Goal: Information Seeking & Learning: Learn about a topic

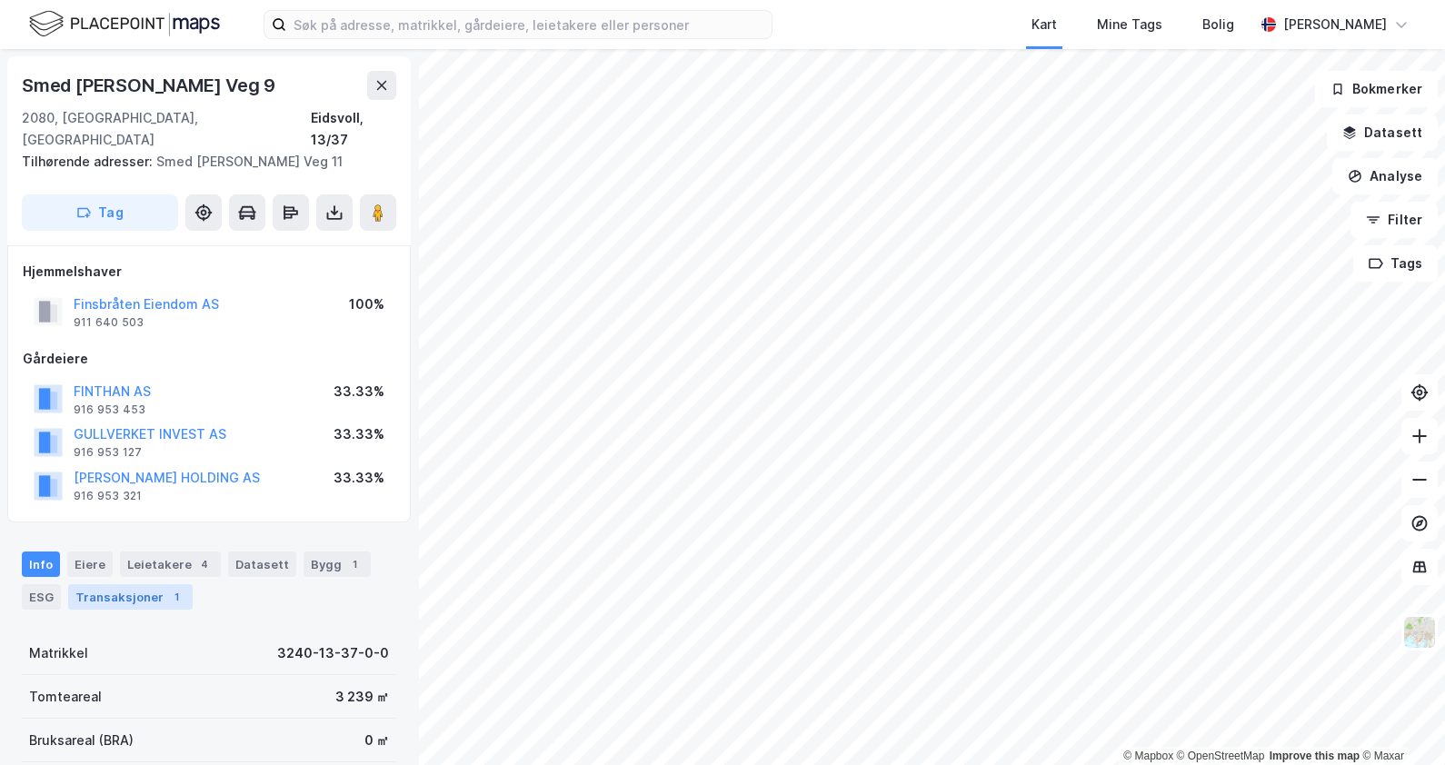
click at [136, 584] on div "Transaksjoner 1" at bounding box center [130, 596] width 124 height 25
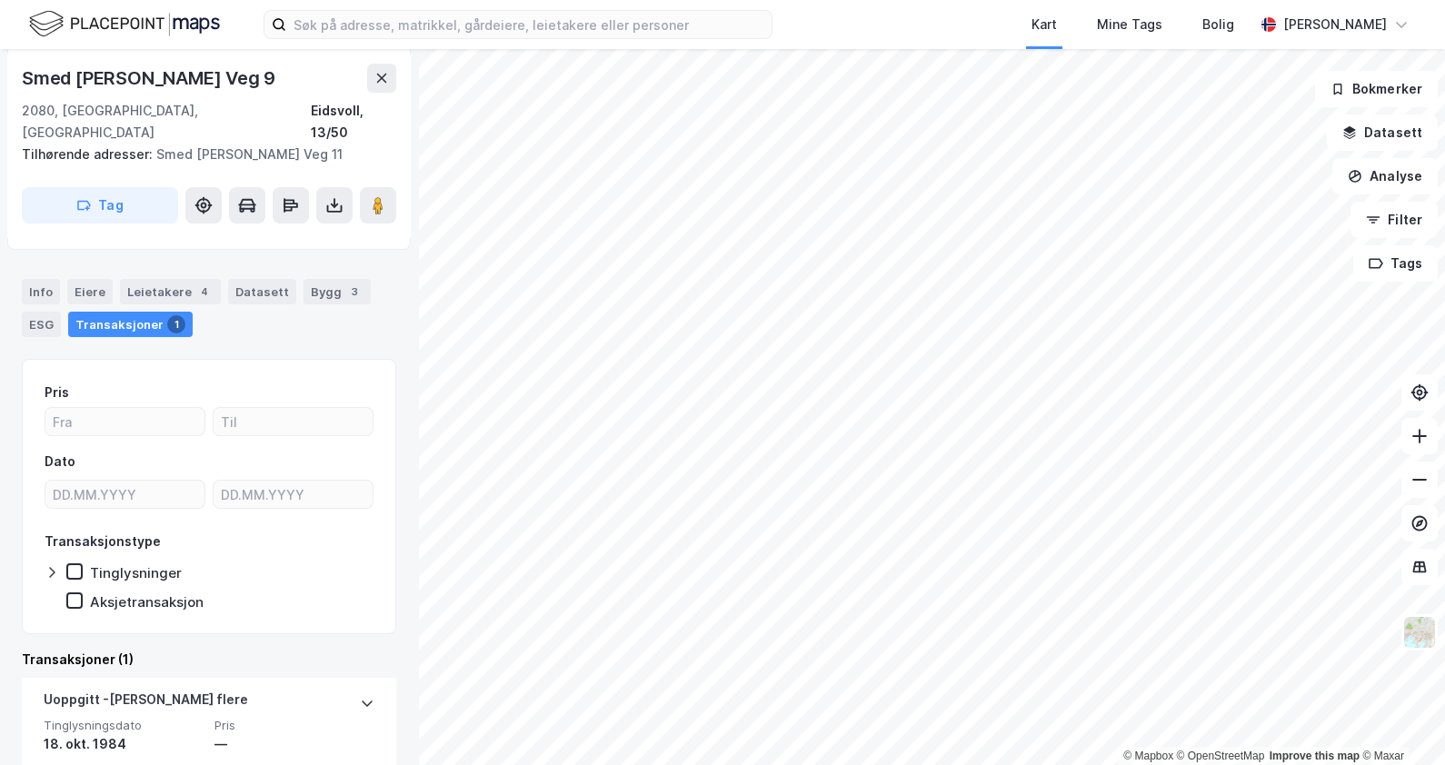
scroll to position [383, 0]
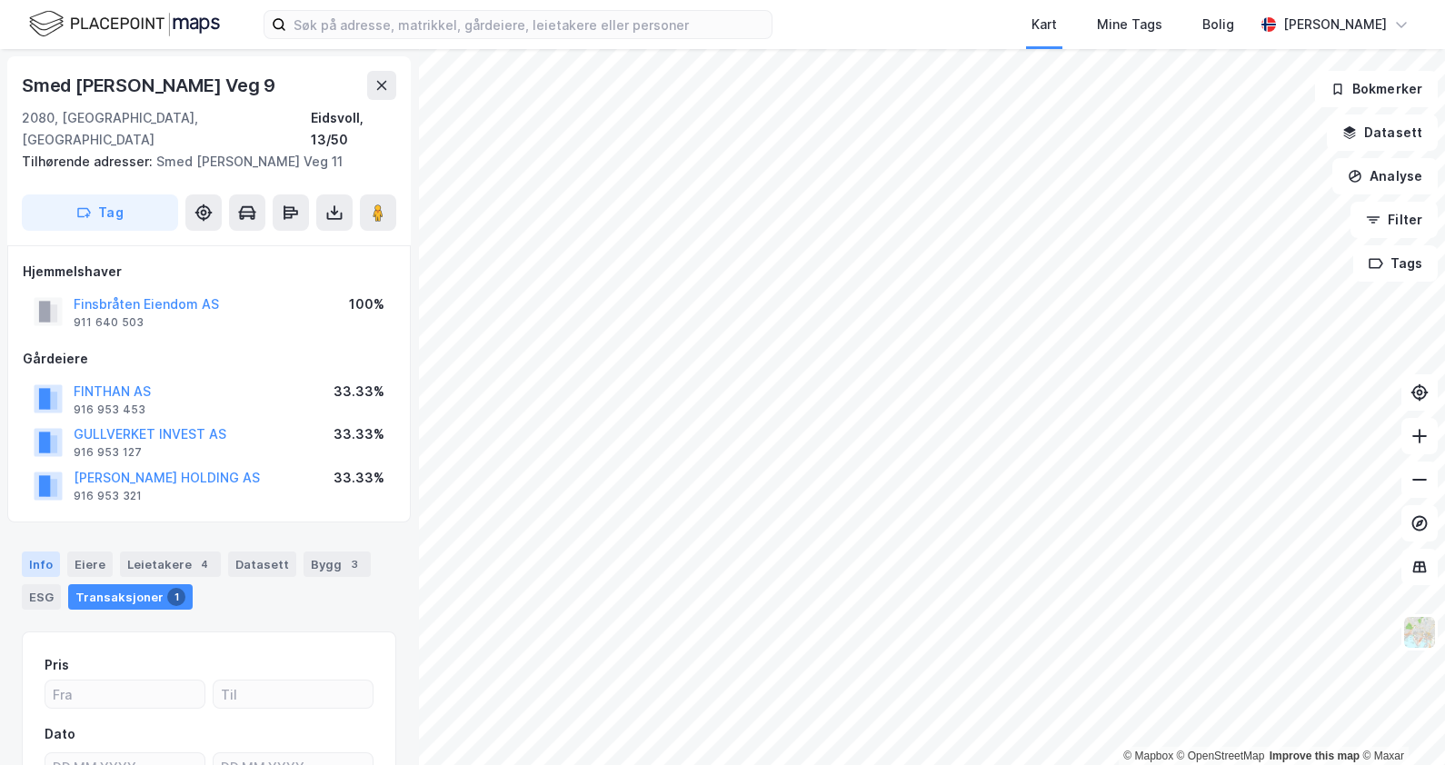
drag, startPoint x: 41, startPoint y: 534, endPoint x: 53, endPoint y: 543, distance: 14.9
click at [42, 552] on div "Info" at bounding box center [41, 564] width 38 height 25
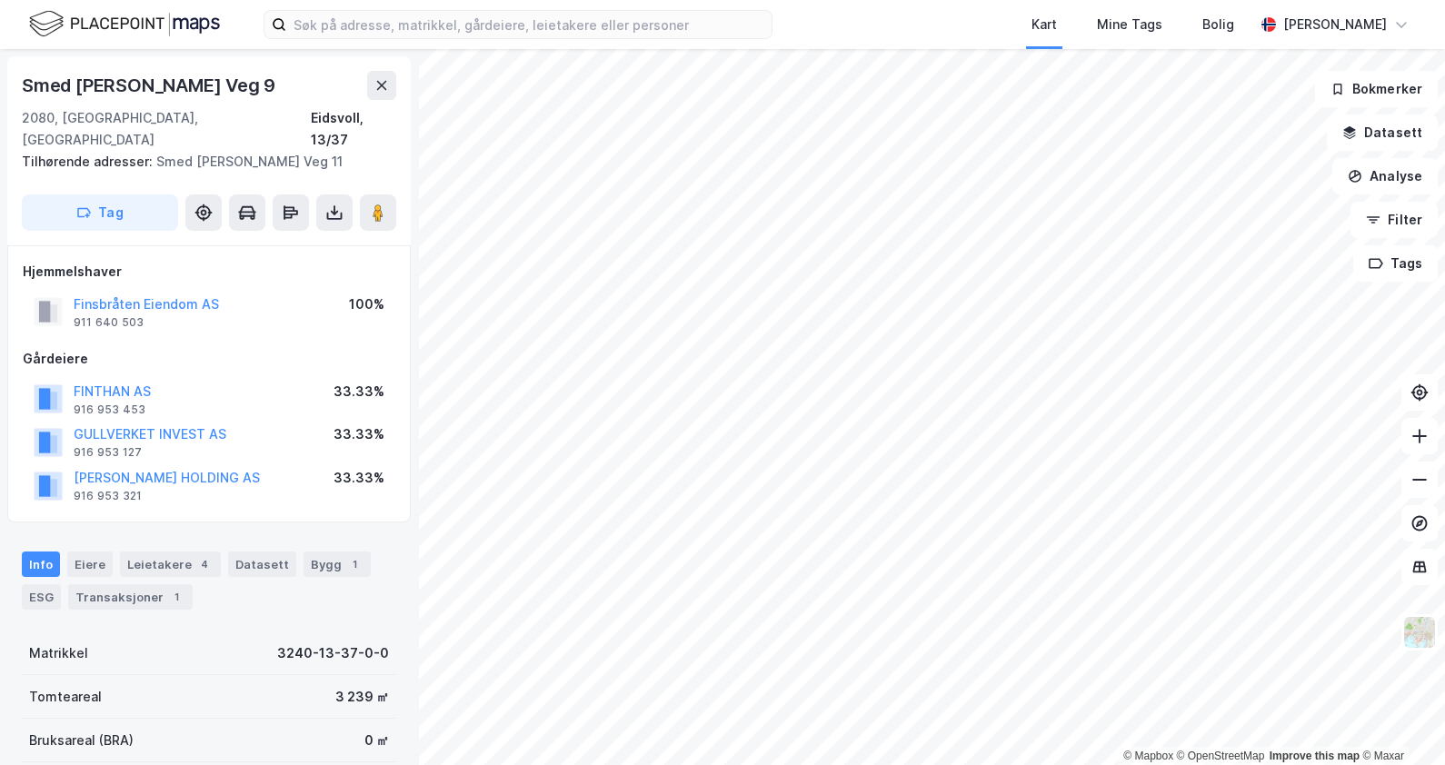
scroll to position [1, 0]
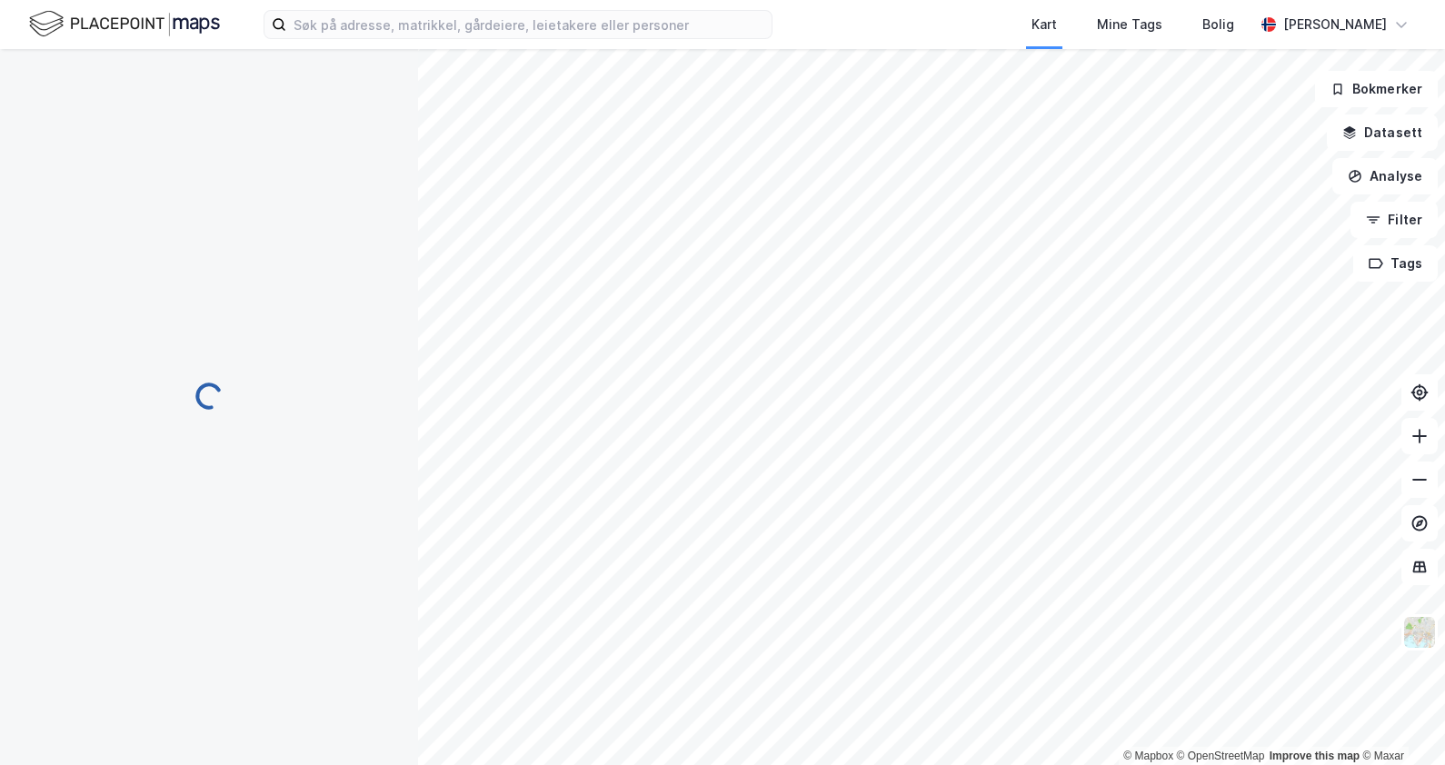
scroll to position [1, 0]
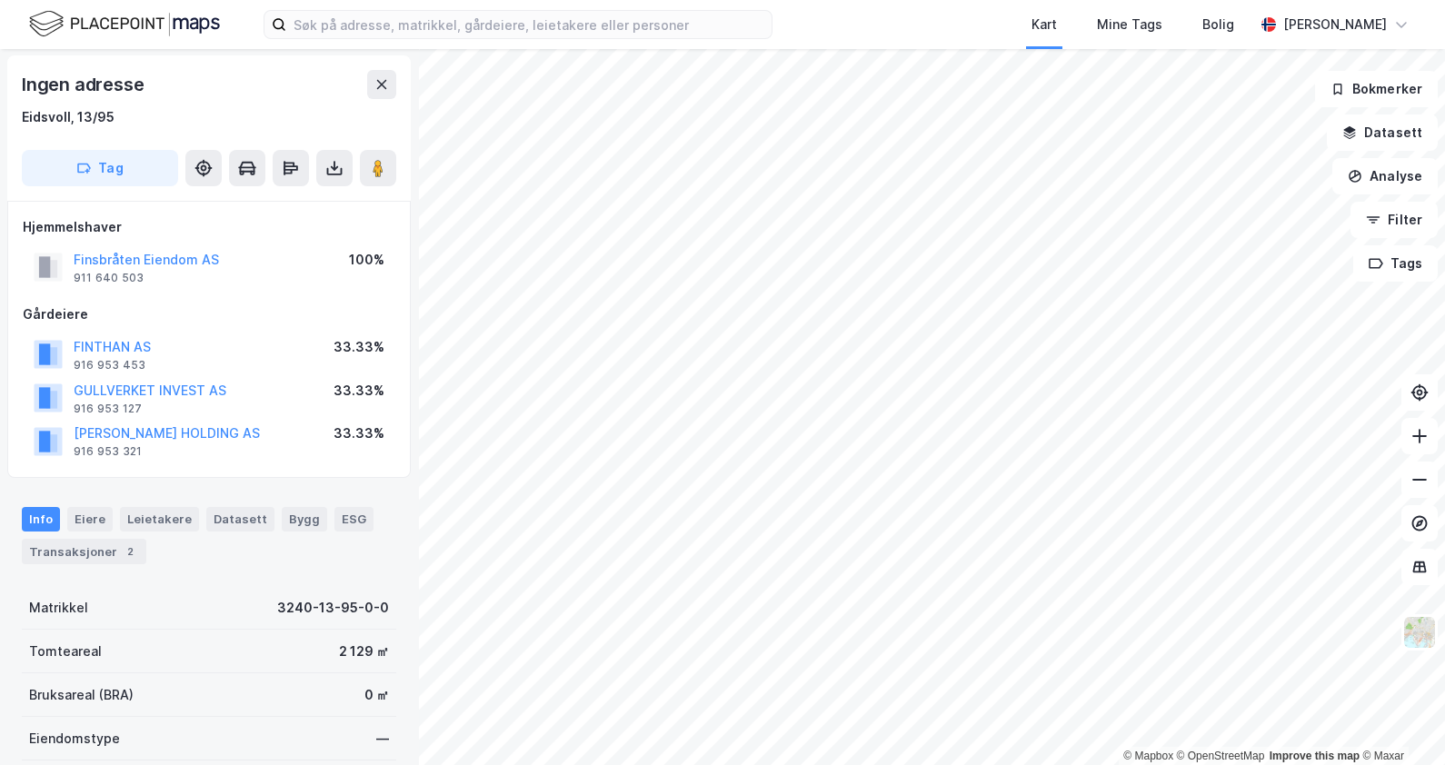
scroll to position [1, 0]
click at [1377, 174] on button "Analyse" at bounding box center [1384, 176] width 105 height 36
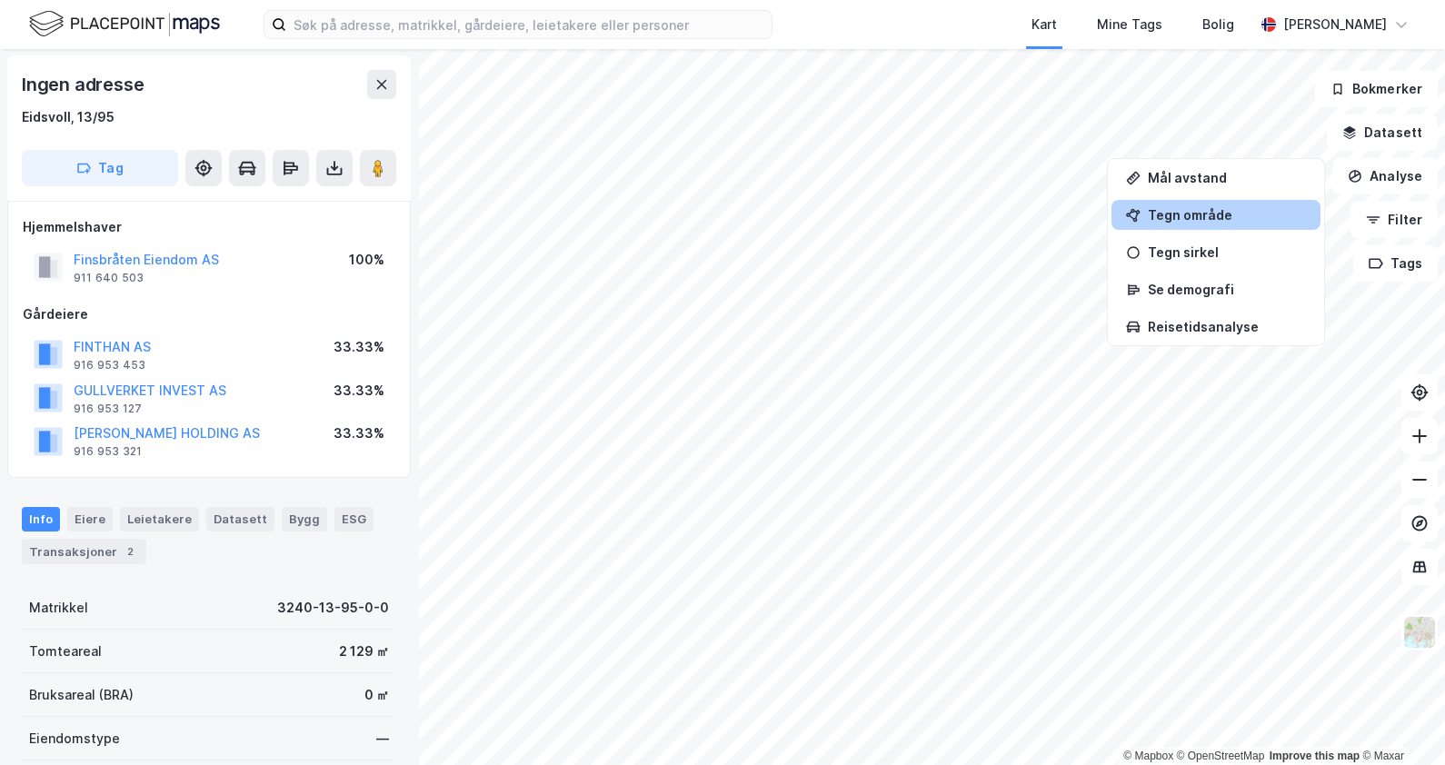
click at [1195, 212] on div "Tegn område" at bounding box center [1227, 214] width 158 height 15
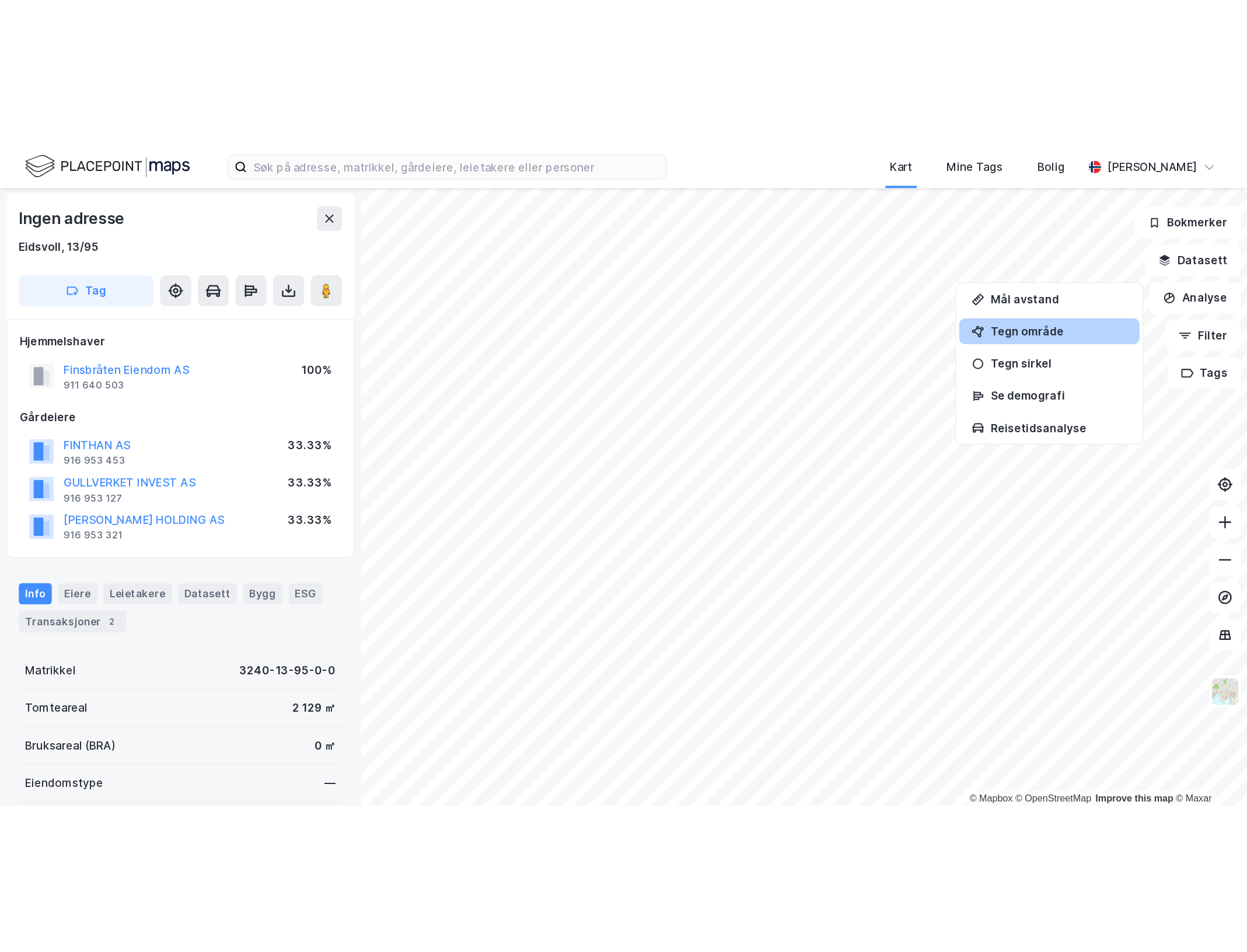
scroll to position [0, 0]
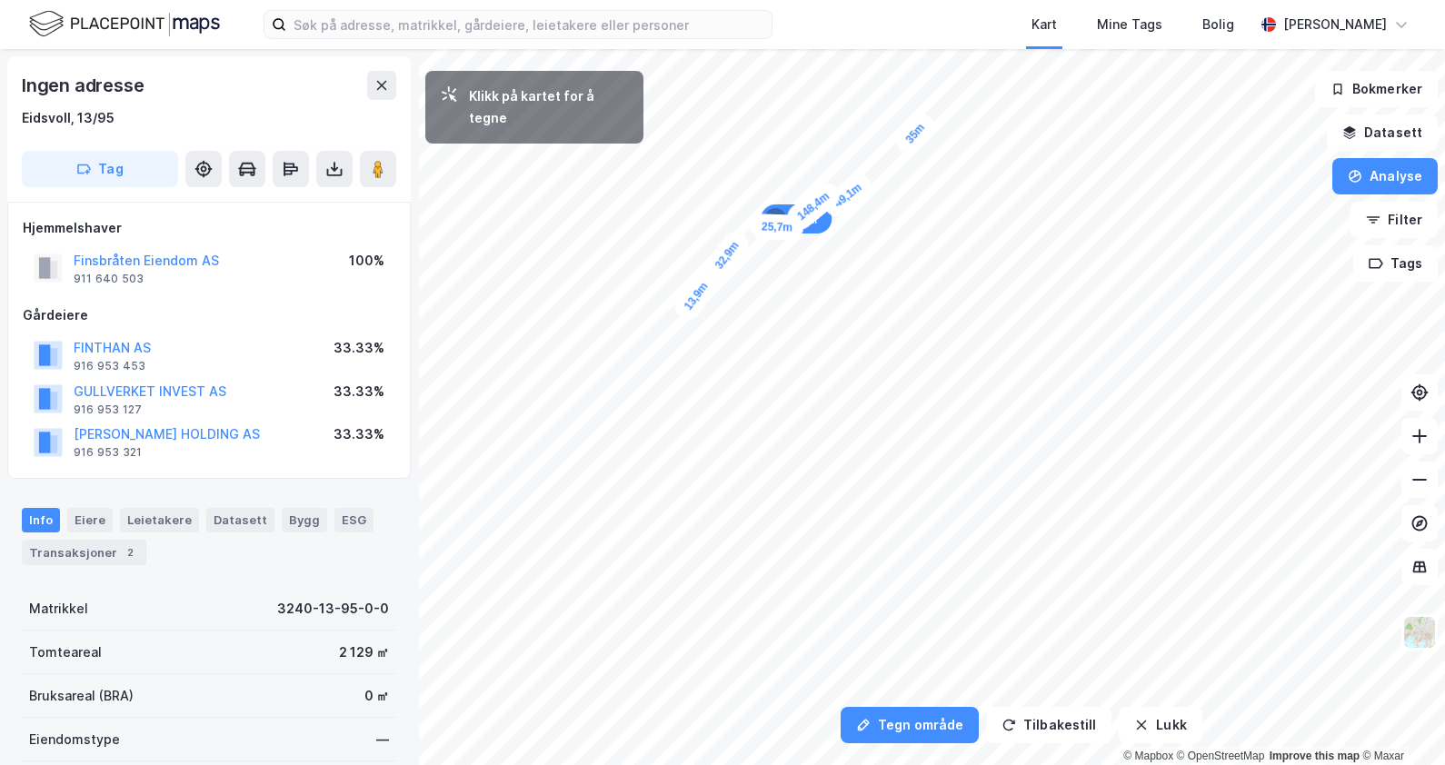
click at [687, 309] on div "13,9m" at bounding box center [696, 295] width 52 height 57
click at [722, 339] on div "20,3m" at bounding box center [704, 323] width 57 height 53
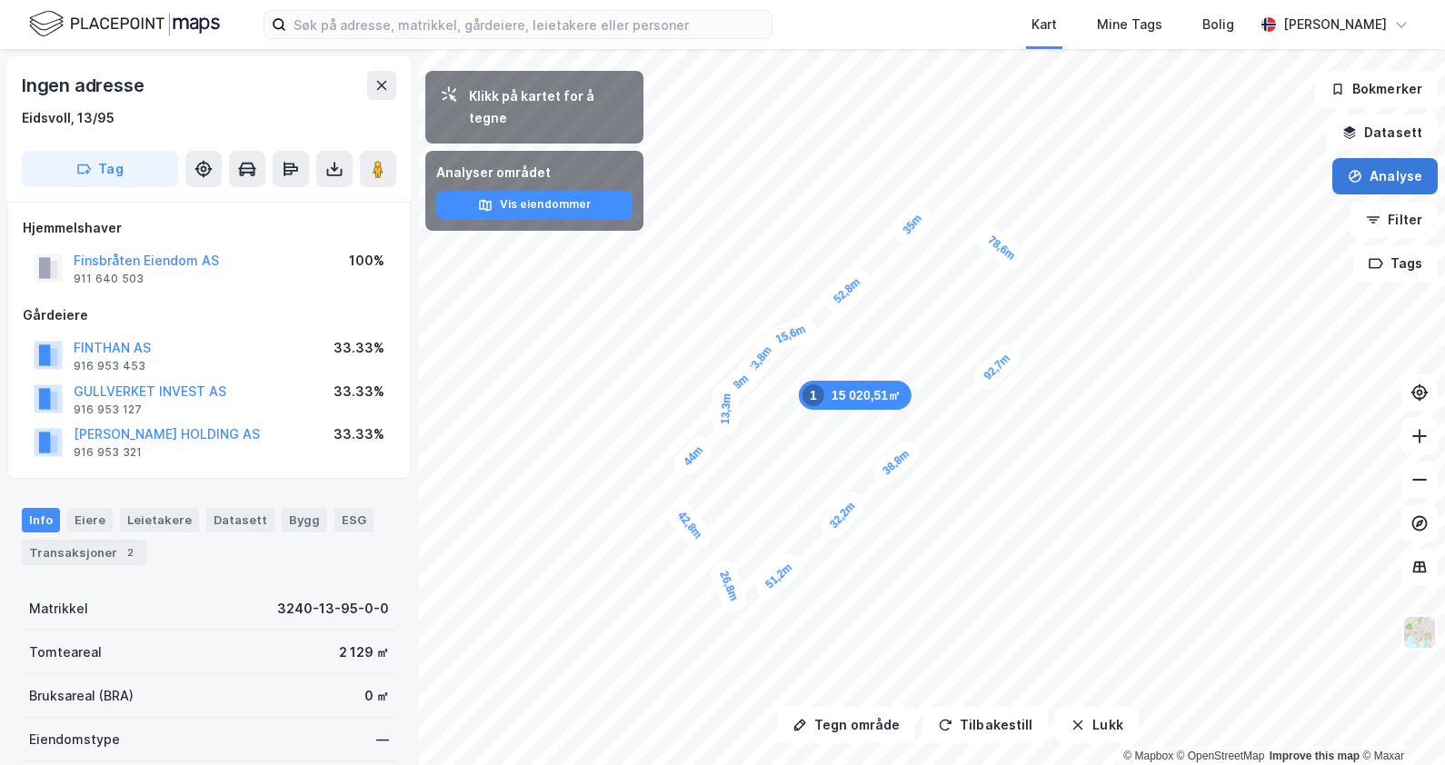
click at [1389, 173] on button "Analyse" at bounding box center [1384, 176] width 105 height 36
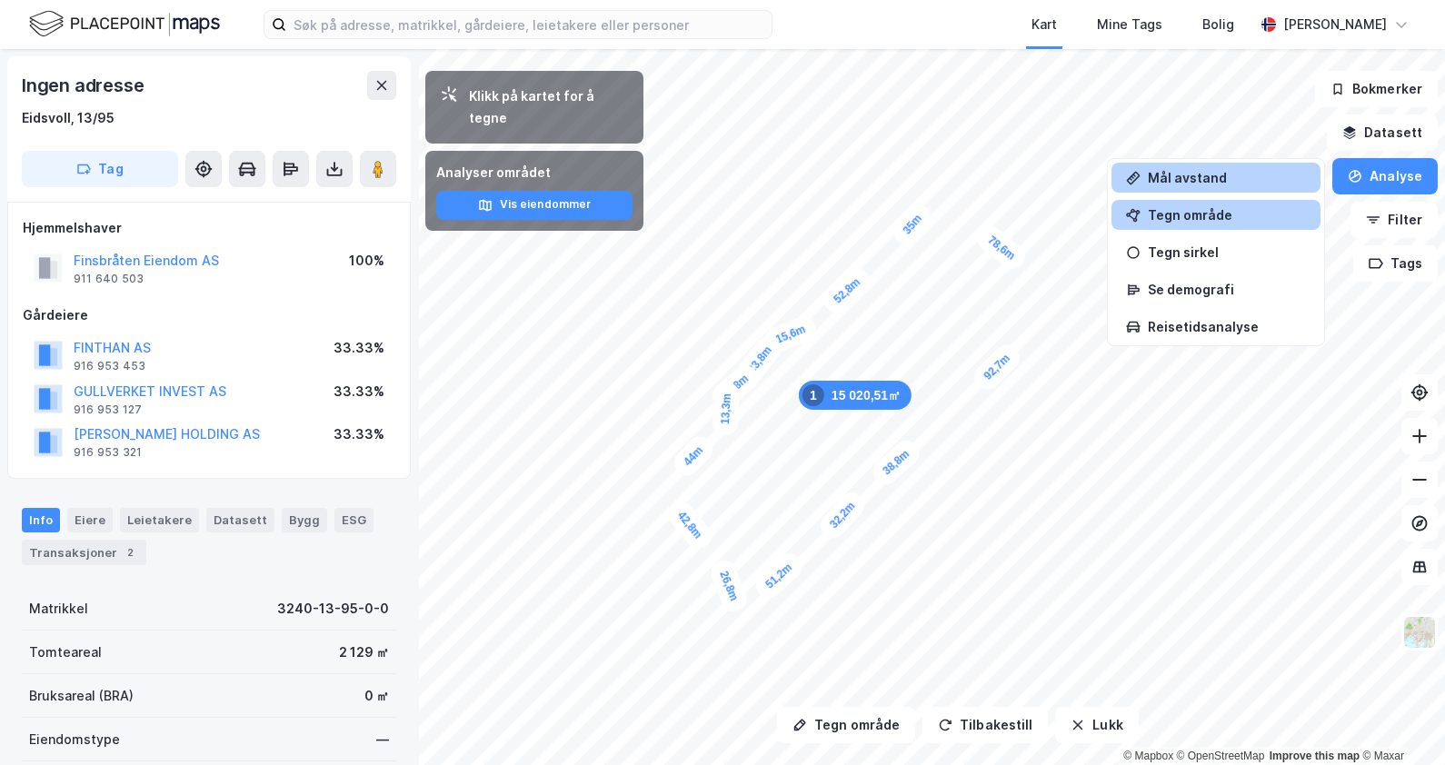
click at [1192, 179] on div "Mål avstand" at bounding box center [1227, 177] width 158 height 15
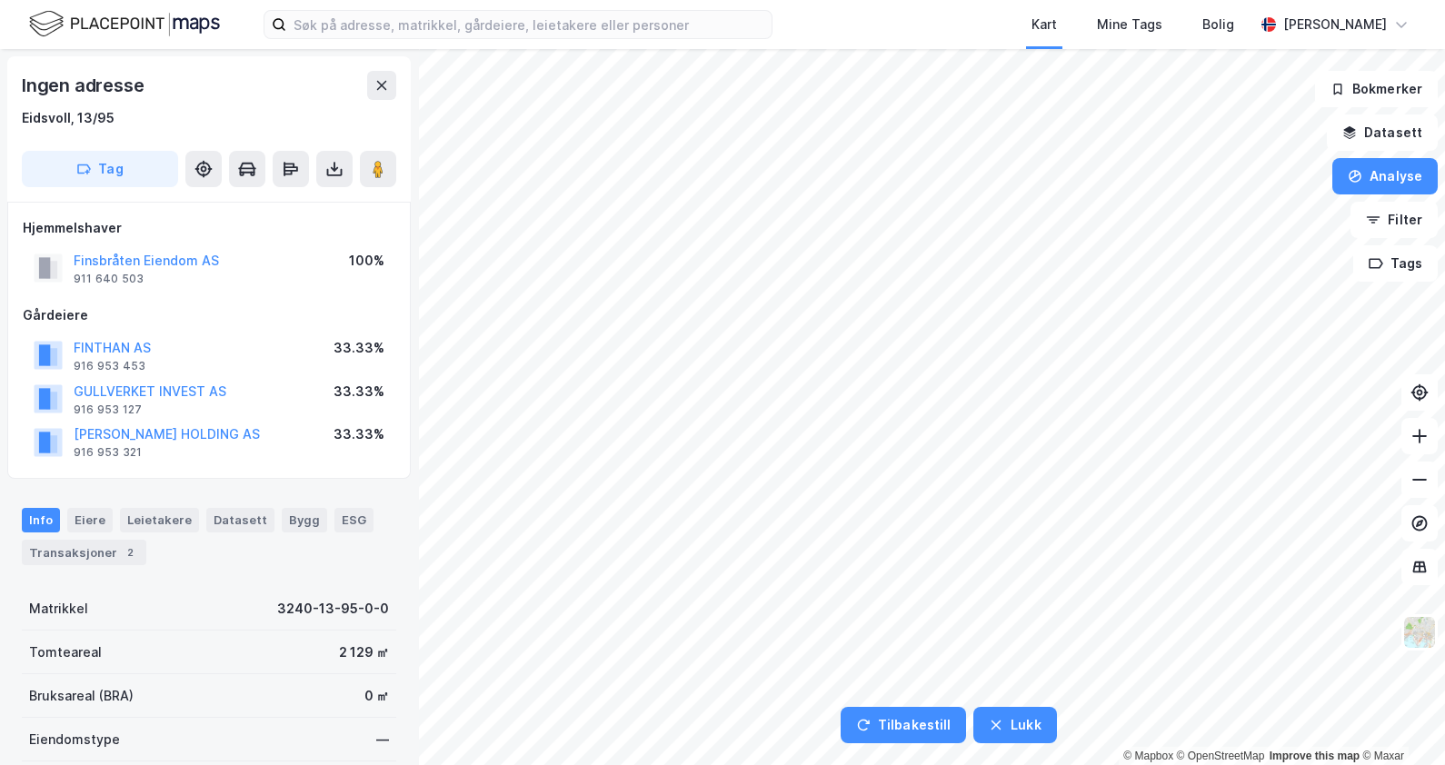
click at [995, 45] on div "Kart Mine Tags [PERSON_NAME] Tilbakestill Lukk © Mapbox © OpenStreetMap Improve…" at bounding box center [722, 382] width 1445 height 765
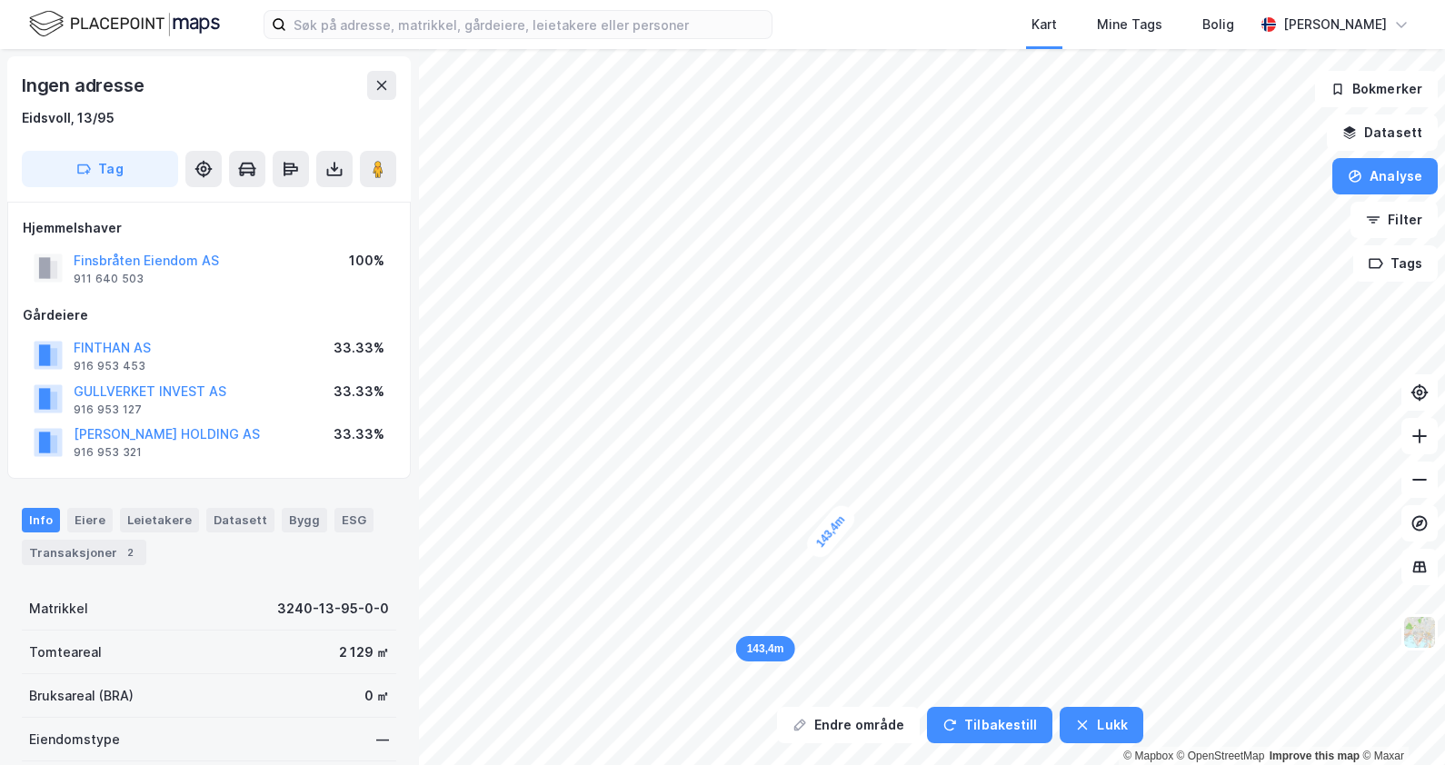
drag, startPoint x: 807, startPoint y: 543, endPoint x: 821, endPoint y: 519, distance: 28.5
click at [823, 520] on div "143,4m" at bounding box center [830, 532] width 57 height 62
click at [1396, 192] on button "Analyse" at bounding box center [1384, 176] width 105 height 36
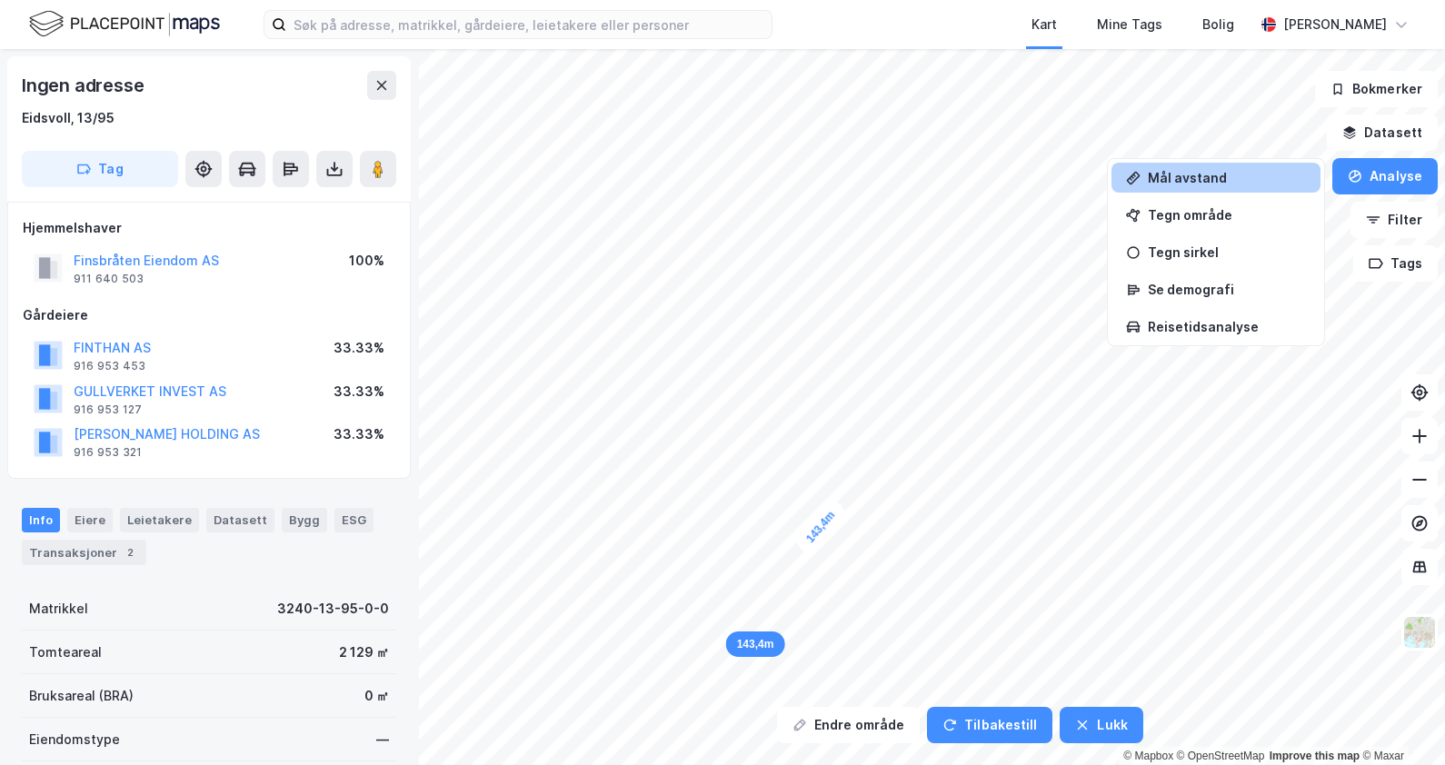
click at [1191, 180] on div "Mål avstand" at bounding box center [1227, 177] width 158 height 15
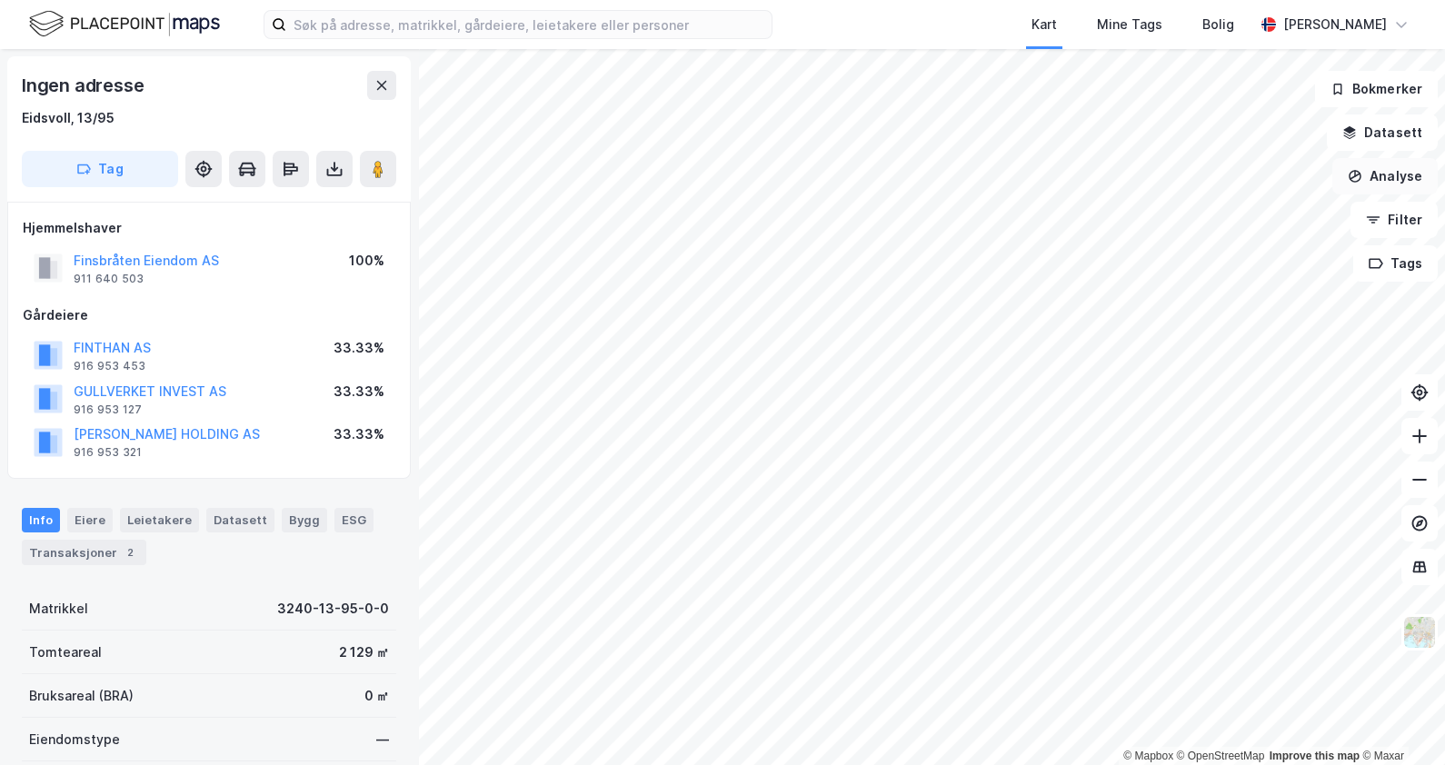
drag, startPoint x: 1389, startPoint y: 173, endPoint x: 1373, endPoint y: 179, distance: 16.7
click at [1389, 173] on button "Analyse" at bounding box center [1384, 176] width 105 height 36
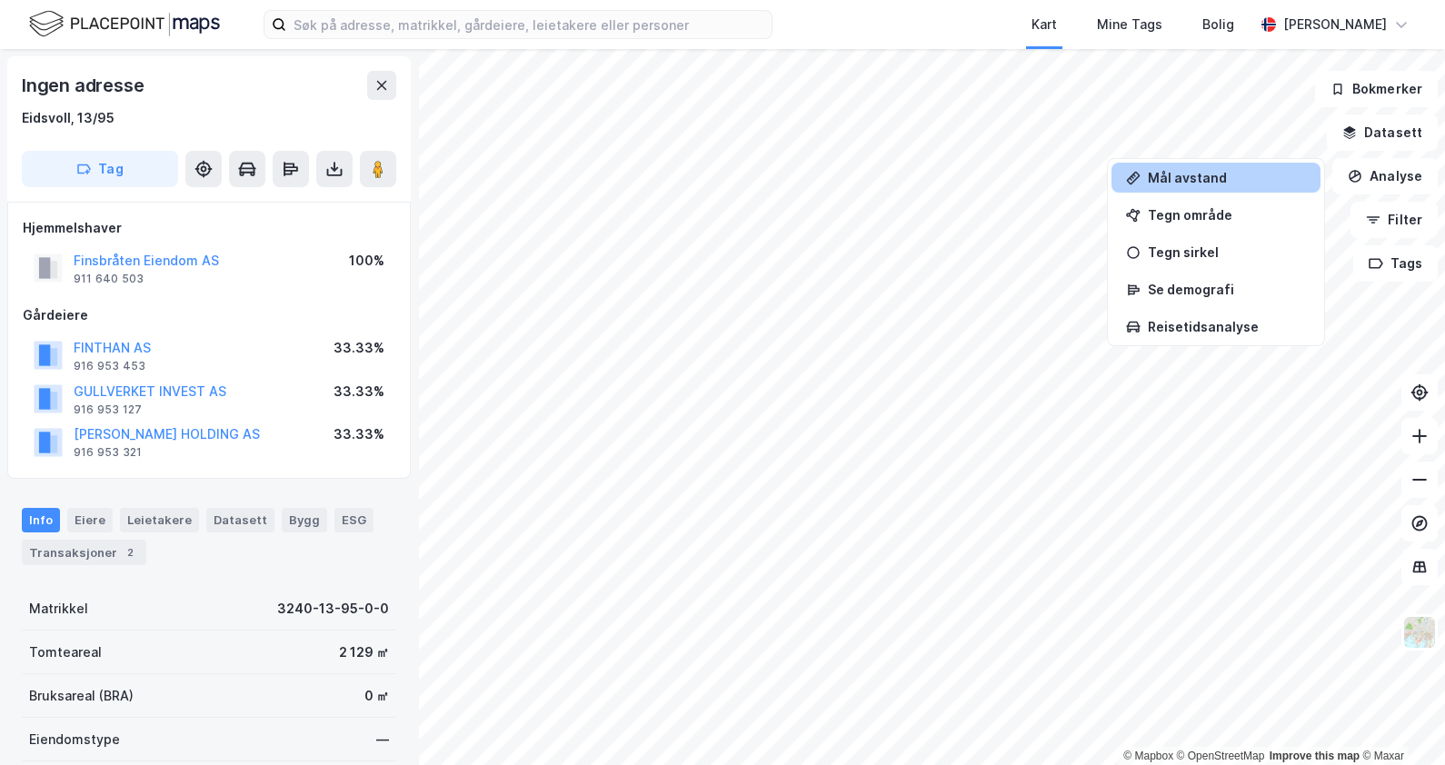
click at [1195, 191] on div "Mål avstand" at bounding box center [1215, 178] width 209 height 30
